Goal: Information Seeking & Learning: Learn about a topic

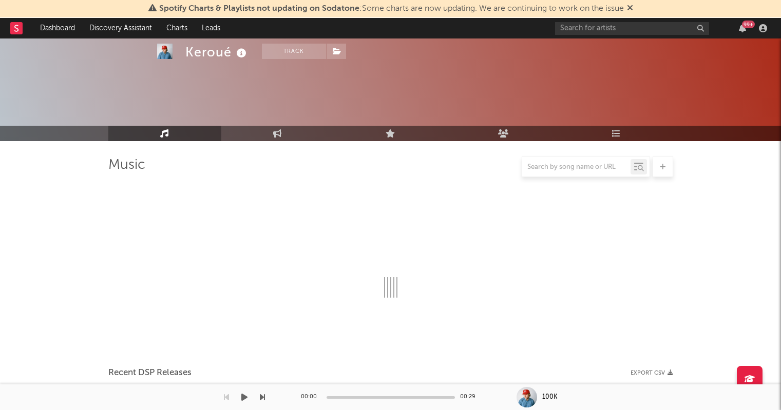
scroll to position [92, 0]
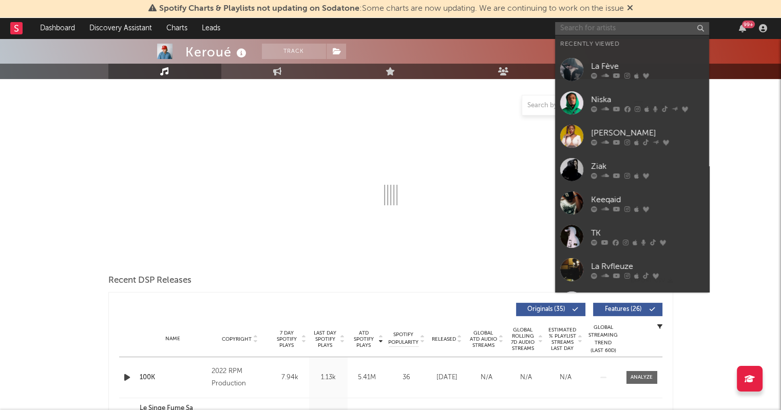
click at [590, 29] on input "text" at bounding box center [632, 28] width 154 height 13
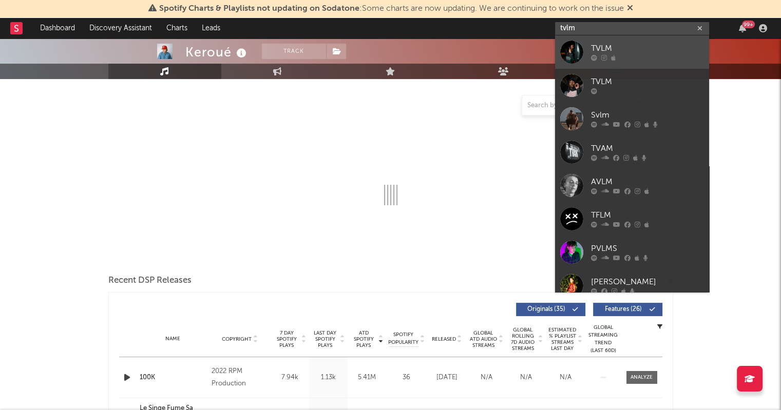
type input "tvlm"
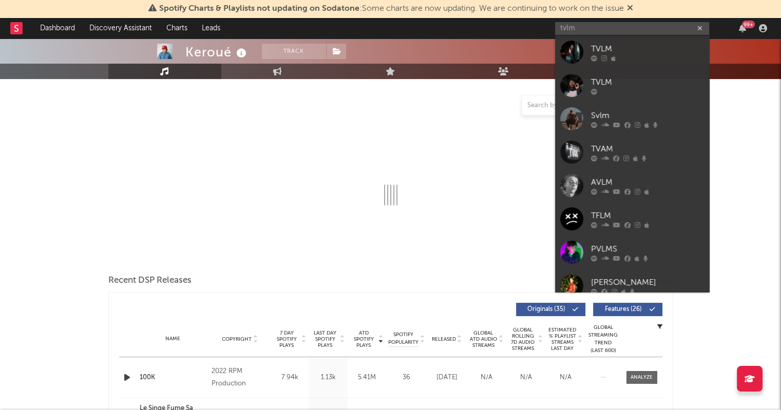
click at [608, 44] on div "TVLM" at bounding box center [647, 49] width 113 height 12
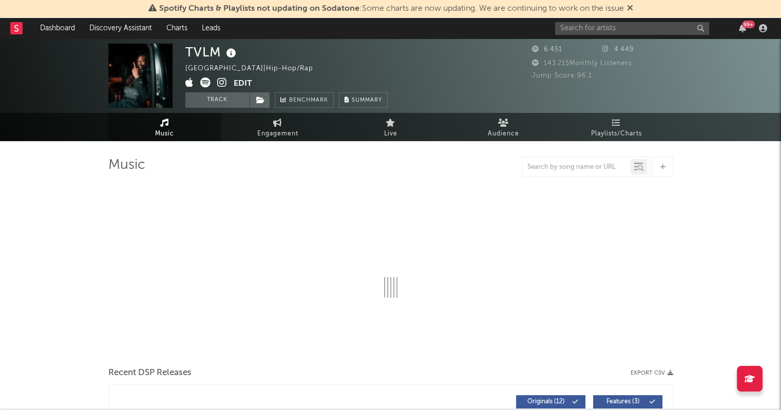
select select "1w"
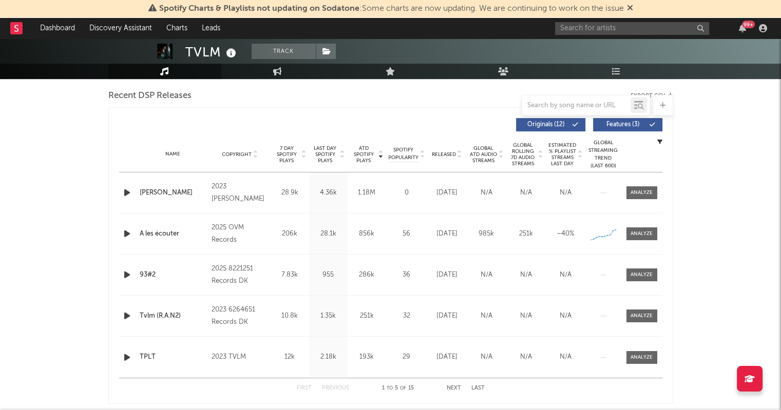
scroll to position [359, 0]
click at [374, 158] on span "ATD Spotify Plays" at bounding box center [363, 154] width 27 height 18
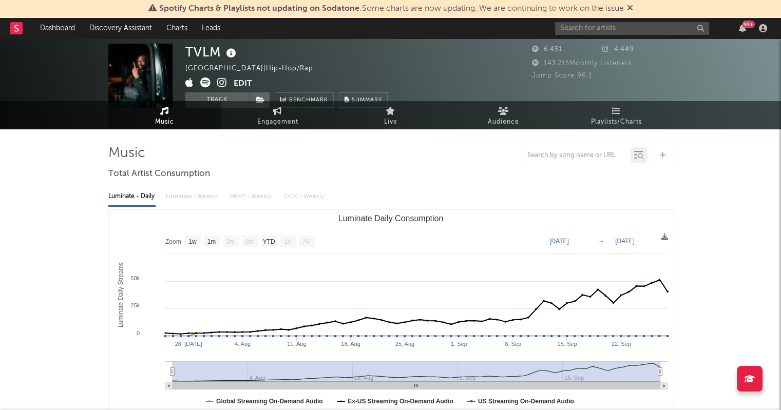
scroll to position [0, 0]
